Goal: Task Accomplishment & Management: Complete application form

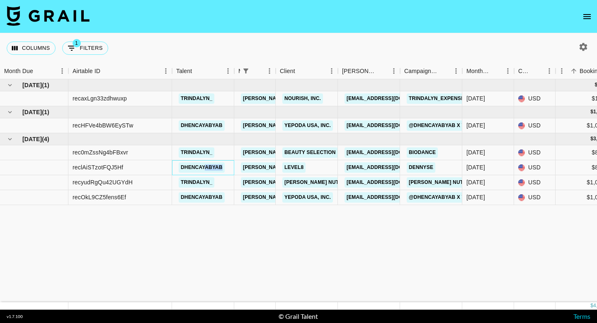
drag, startPoint x: 229, startPoint y: 167, endPoint x: 205, endPoint y: 167, distance: 23.6
click at [205, 167] on div "dhencayabyab" at bounding box center [203, 167] width 62 height 15
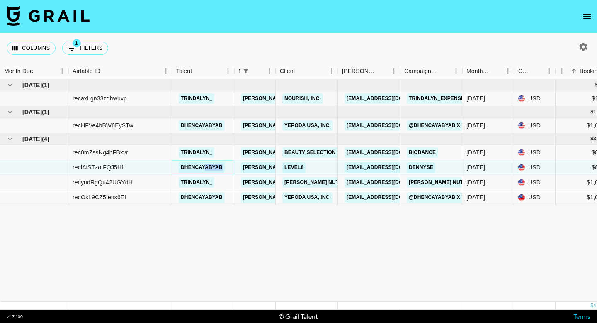
click at [205, 167] on link "dhencayabyab" at bounding box center [202, 167] width 46 height 10
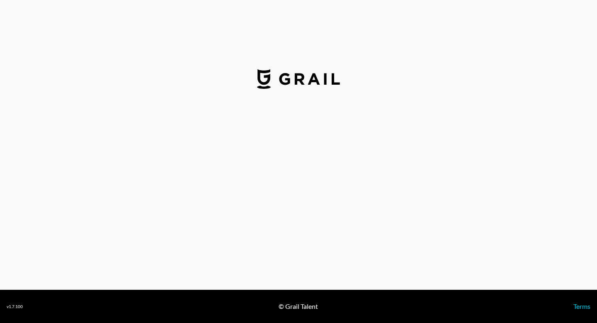
select select "USD"
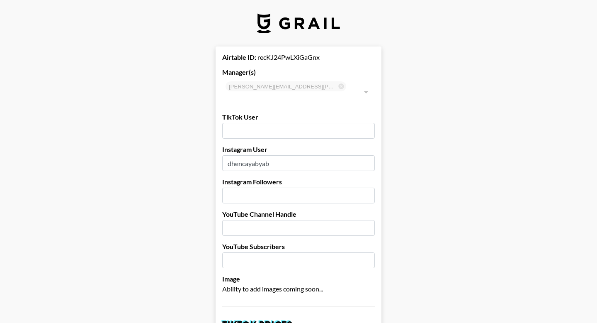
click at [250, 155] on input "dhencayabyab" at bounding box center [298, 163] width 153 height 16
